Goal: Information Seeking & Learning: Learn about a topic

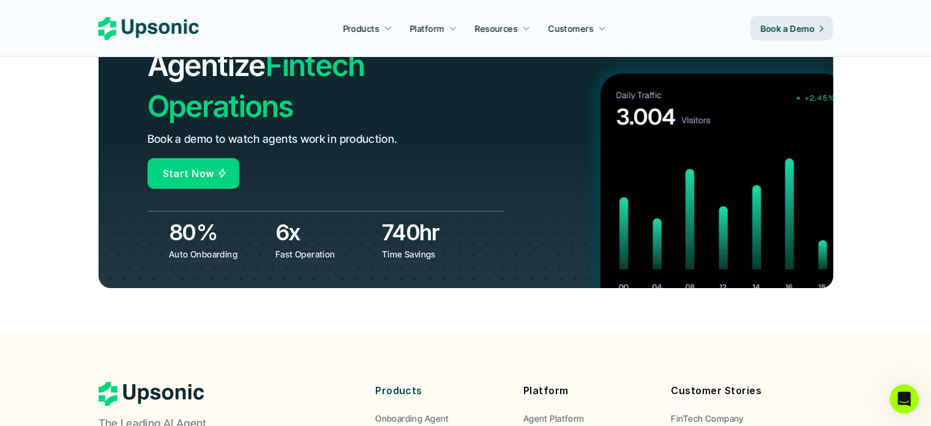
scroll to position [4691, 0]
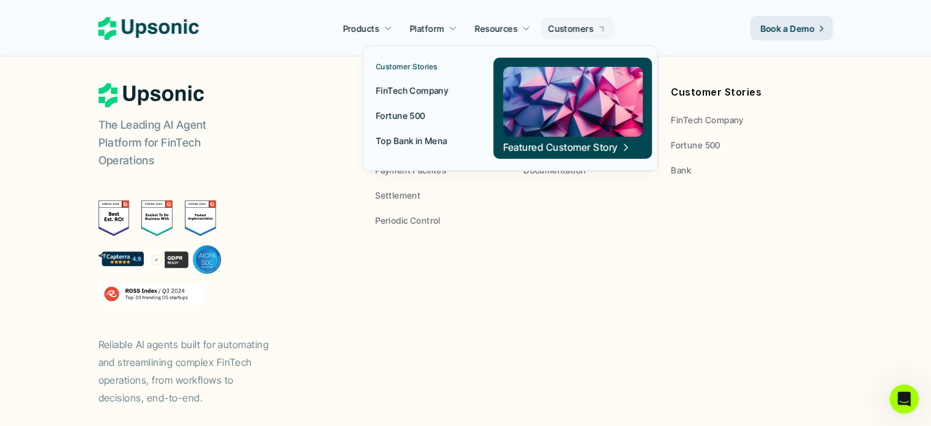
click at [562, 23] on p "Customers" at bounding box center [571, 28] width 45 height 13
click at [434, 90] on p "FinTech Company" at bounding box center [412, 90] width 72 height 13
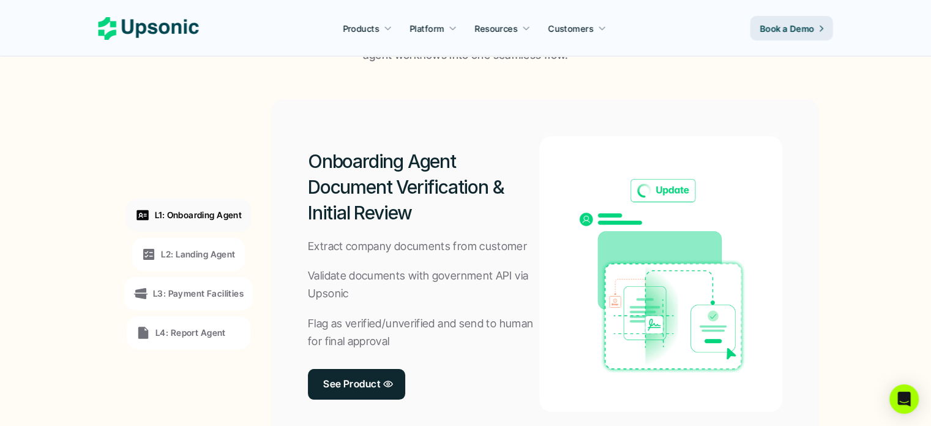
scroll to position [980, 0]
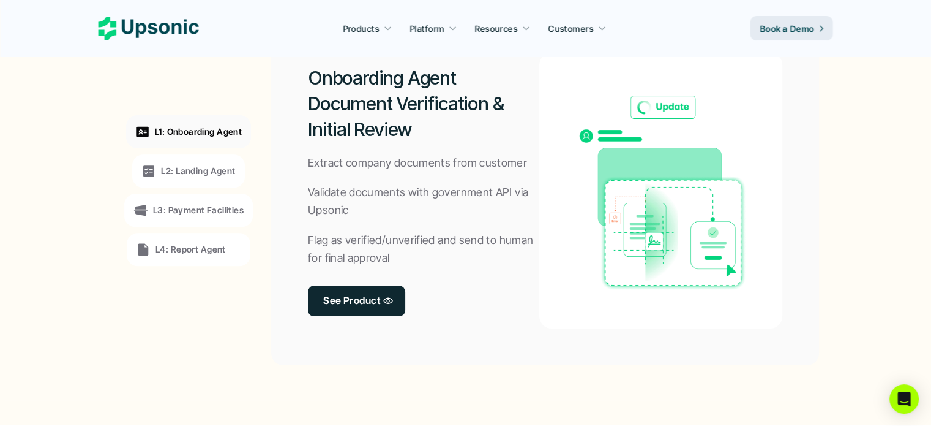
click at [219, 213] on p "L3: Payment Facilities" at bounding box center [198, 209] width 91 height 13
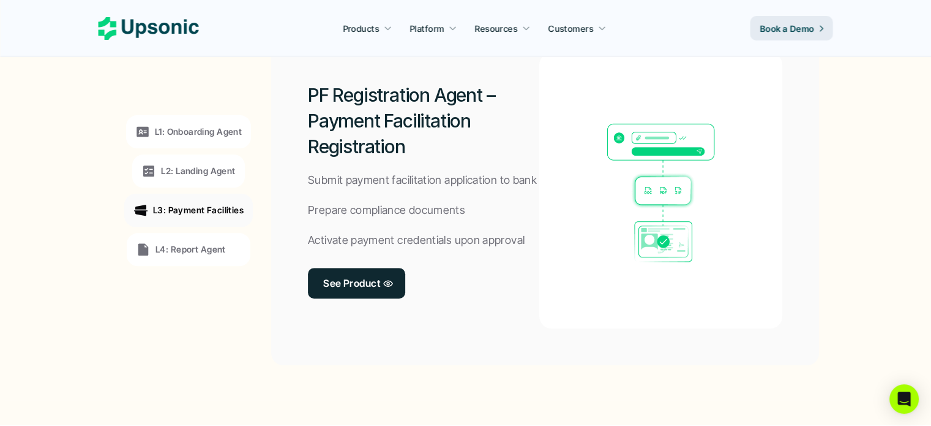
click at [202, 243] on p "L4: Report Agent" at bounding box center [191, 249] width 70 height 13
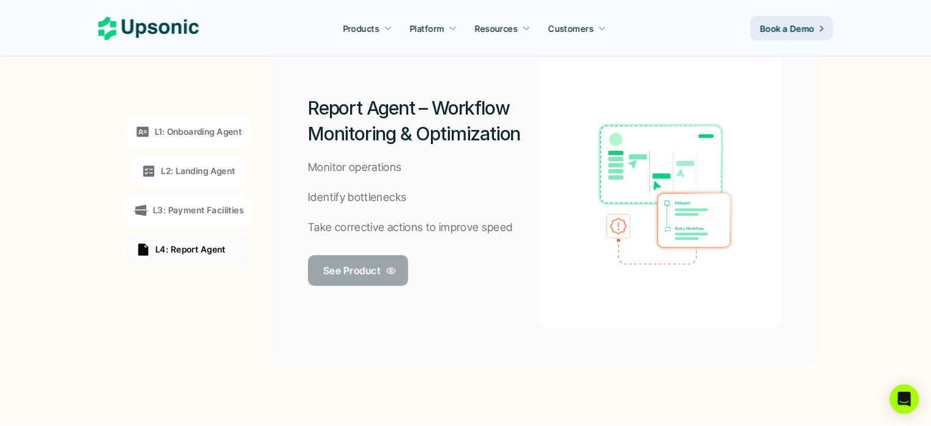
click at [356, 267] on p "See Product" at bounding box center [351, 270] width 57 height 18
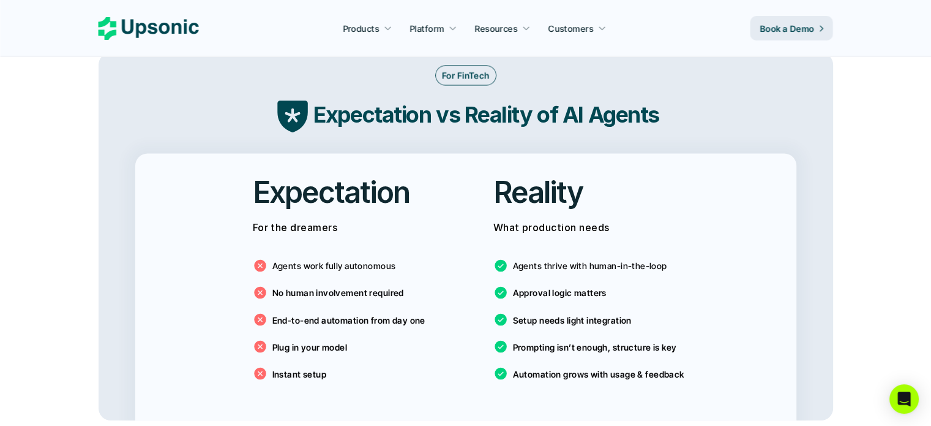
scroll to position [2021, 0]
